Goal: Transaction & Acquisition: Purchase product/service

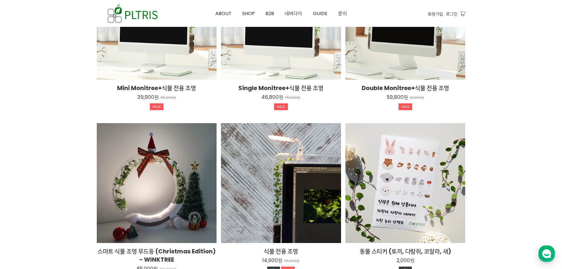
scroll to position [974, 0]
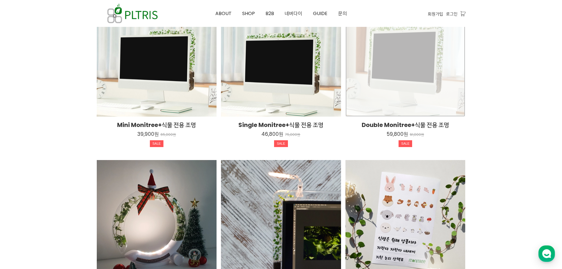
click at [391, 57] on div "Double Monitree+식물 전용 조명 59,800원 91,000원 SALE TIME SALE" at bounding box center [405, 57] width 120 height 120
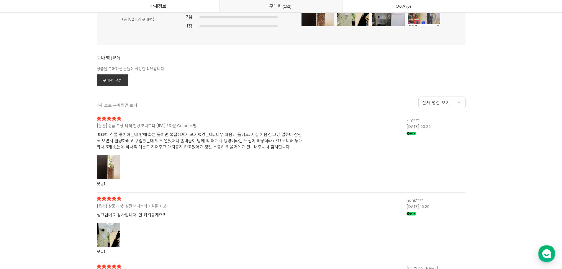
scroll to position [15459, 0]
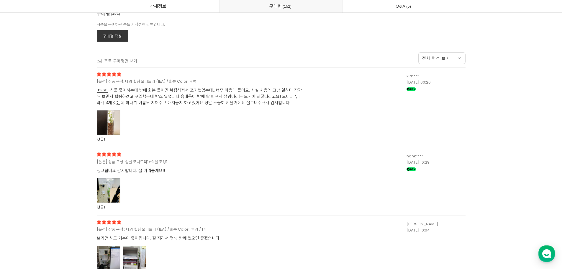
click at [108, 124] on div at bounding box center [109, 122] width 24 height 24
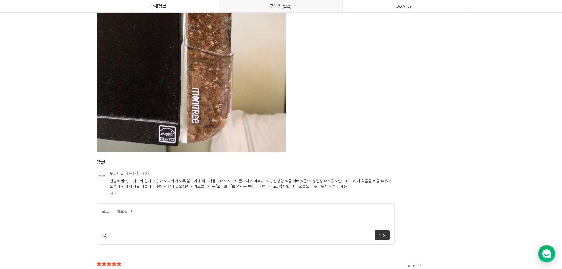
scroll to position [15931, 0]
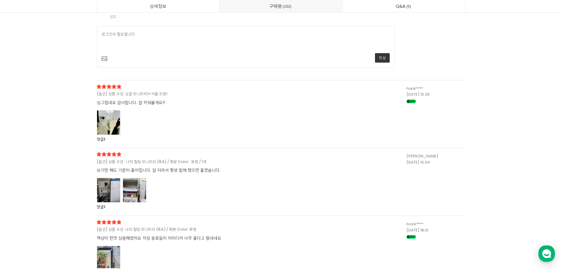
click at [128, 195] on div at bounding box center [135, 190] width 24 height 24
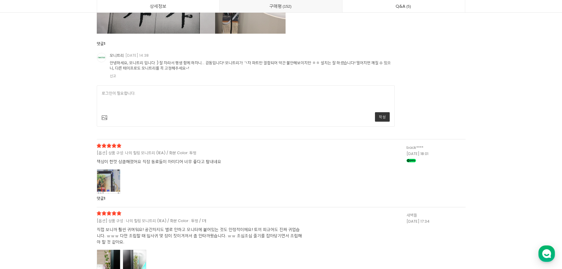
scroll to position [16669, 0]
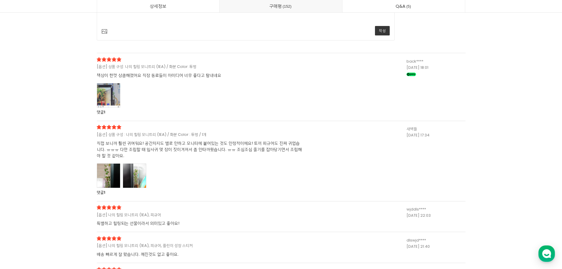
click at [146, 176] on div at bounding box center [135, 175] width 24 height 24
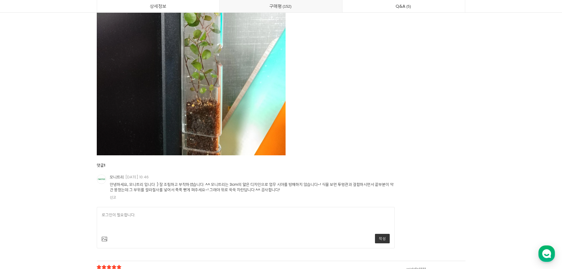
scroll to position [17259, 0]
